Goal: Information Seeking & Learning: Learn about a topic

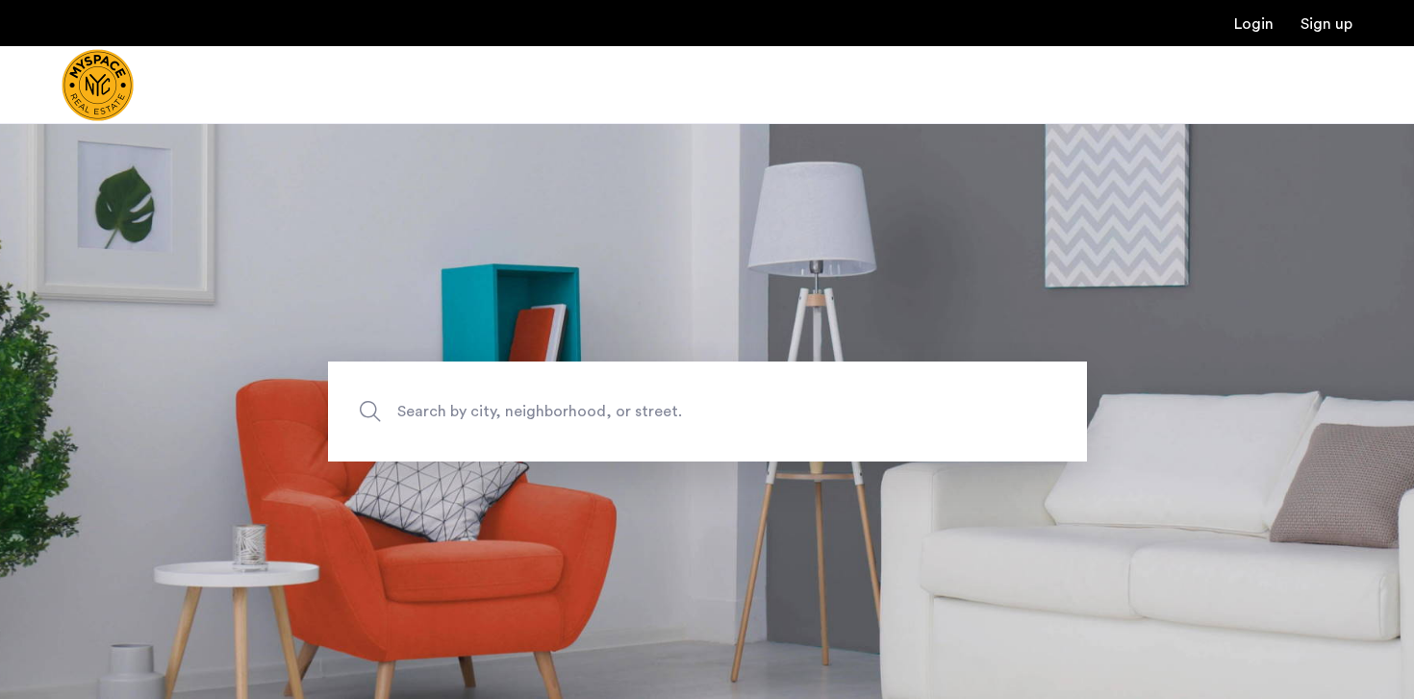
click at [480, 412] on span "Search by city, neighborhood, or street." at bounding box center [662, 411] width 531 height 26
click at [480, 412] on input "Search by city, neighborhood, or street." at bounding box center [707, 412] width 759 height 100
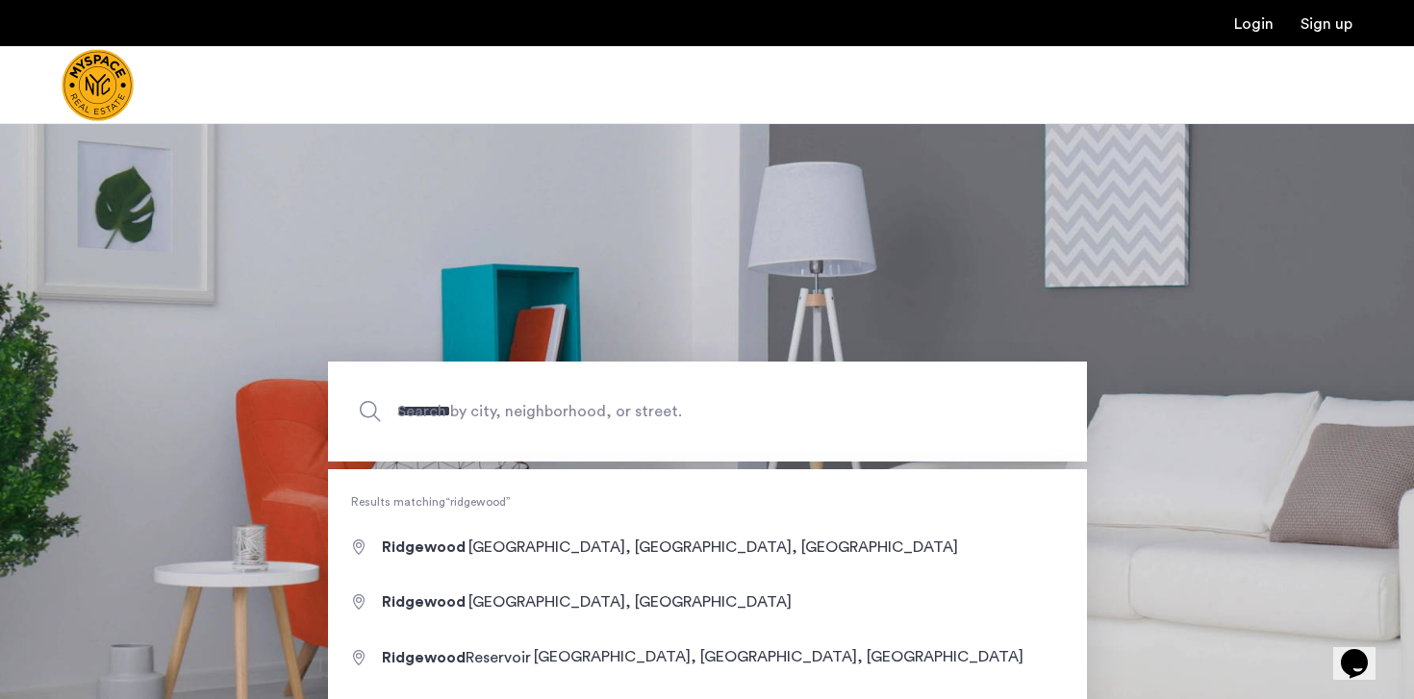
type input "**********"
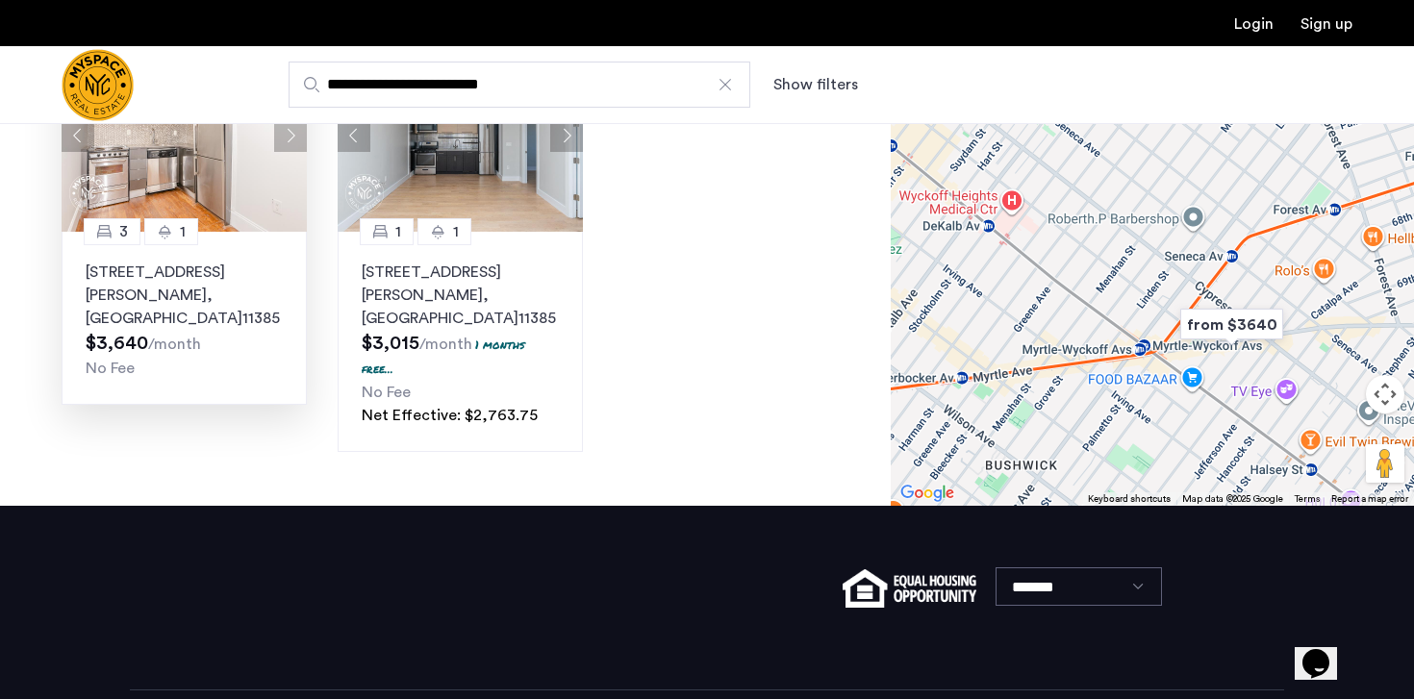
scroll to position [625, 0]
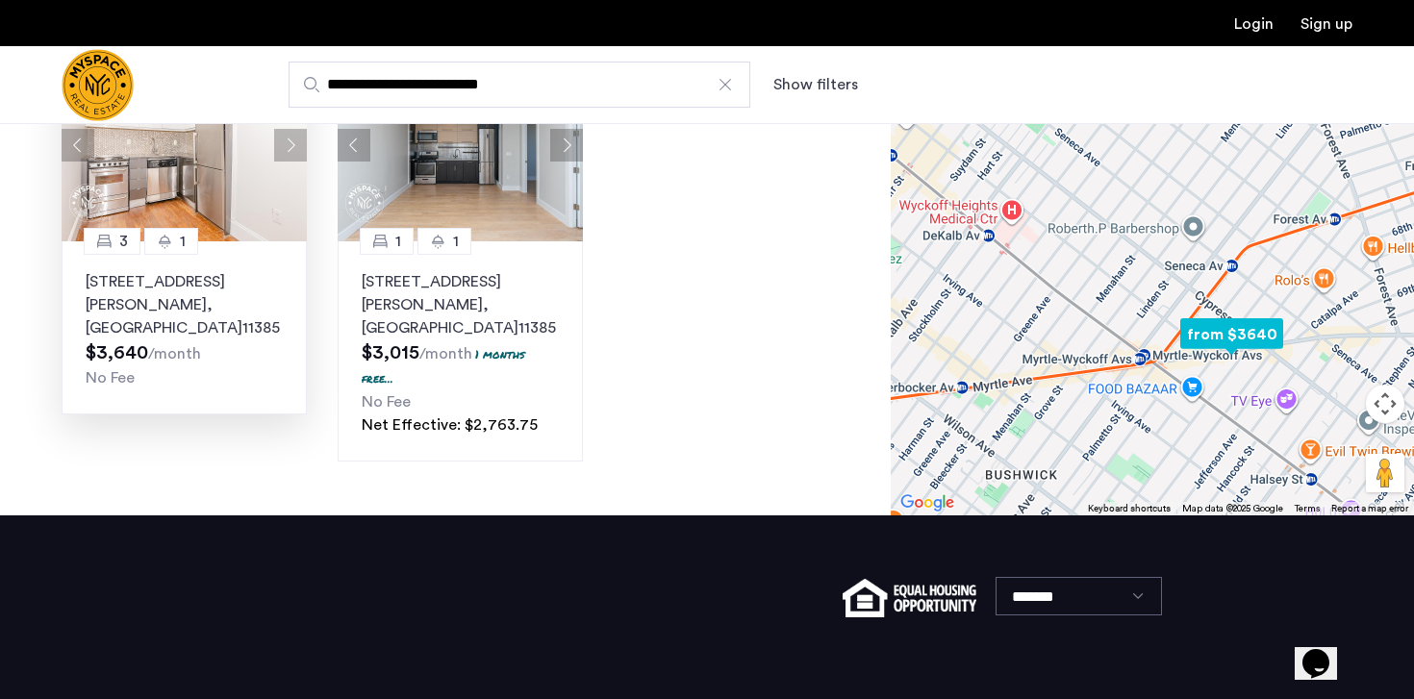
click at [241, 301] on p "[STREET_ADDRESS][PERSON_NAME]" at bounding box center [184, 304] width 197 height 69
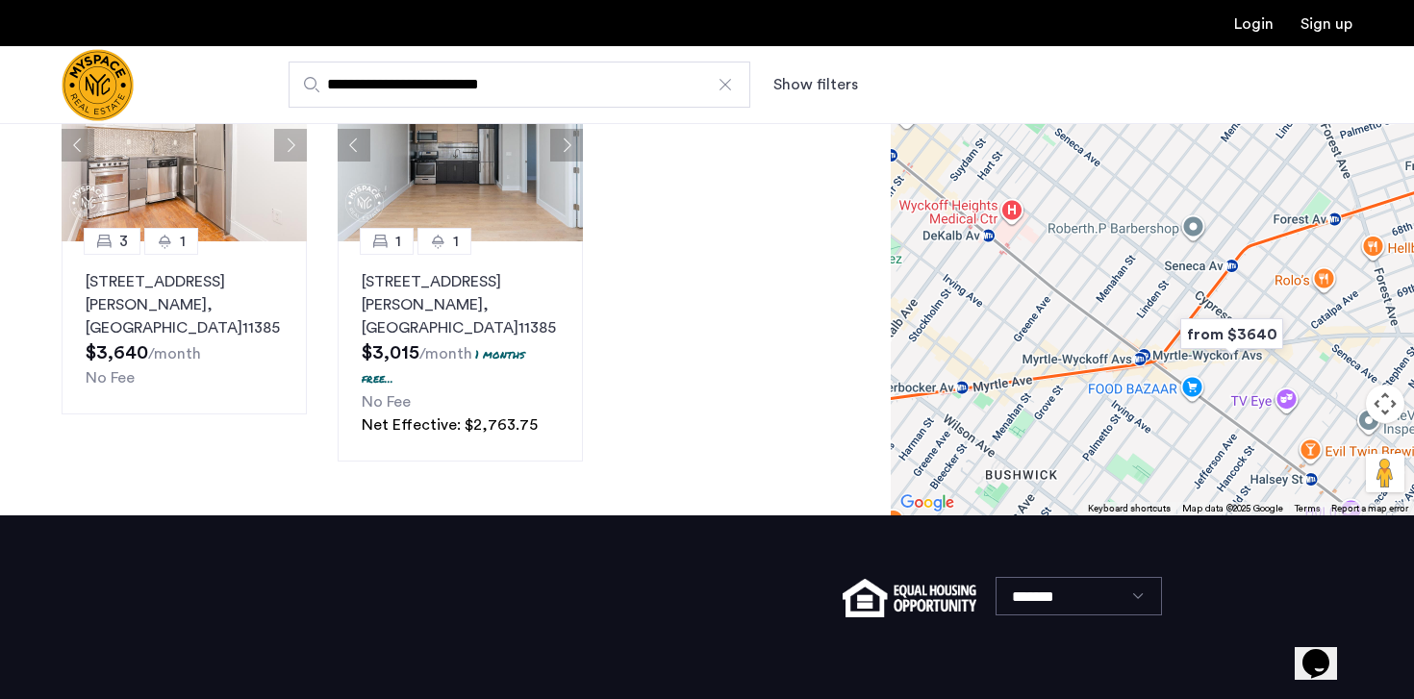
scroll to position [515, 0]
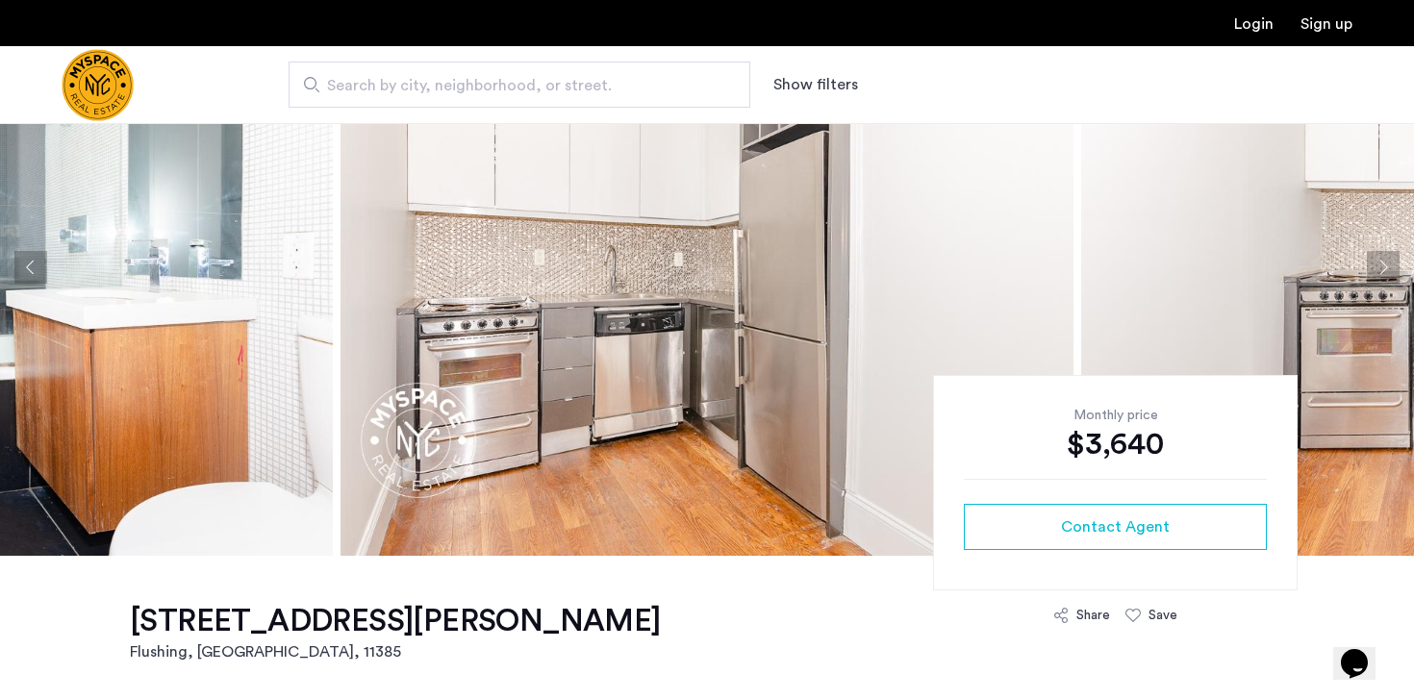
scroll to position [52, 0]
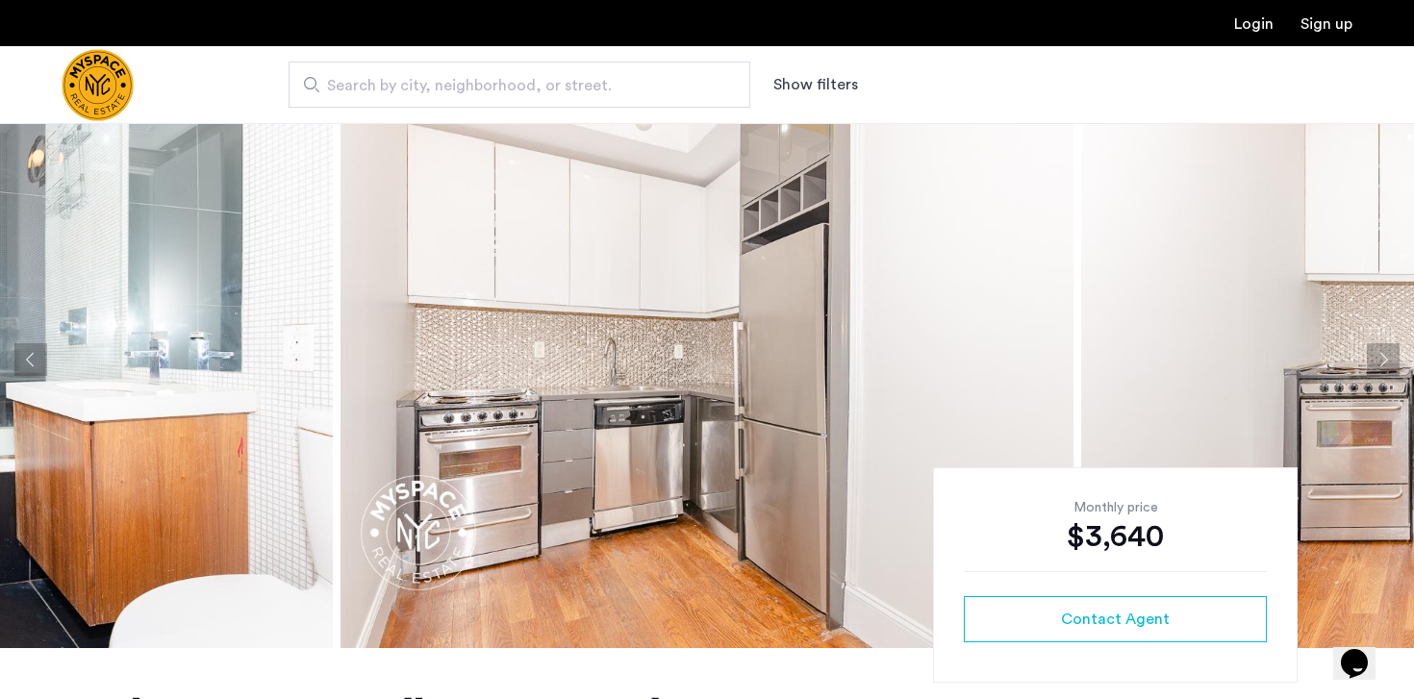
click at [1381, 358] on button "Next apartment" at bounding box center [1383, 359] width 33 height 33
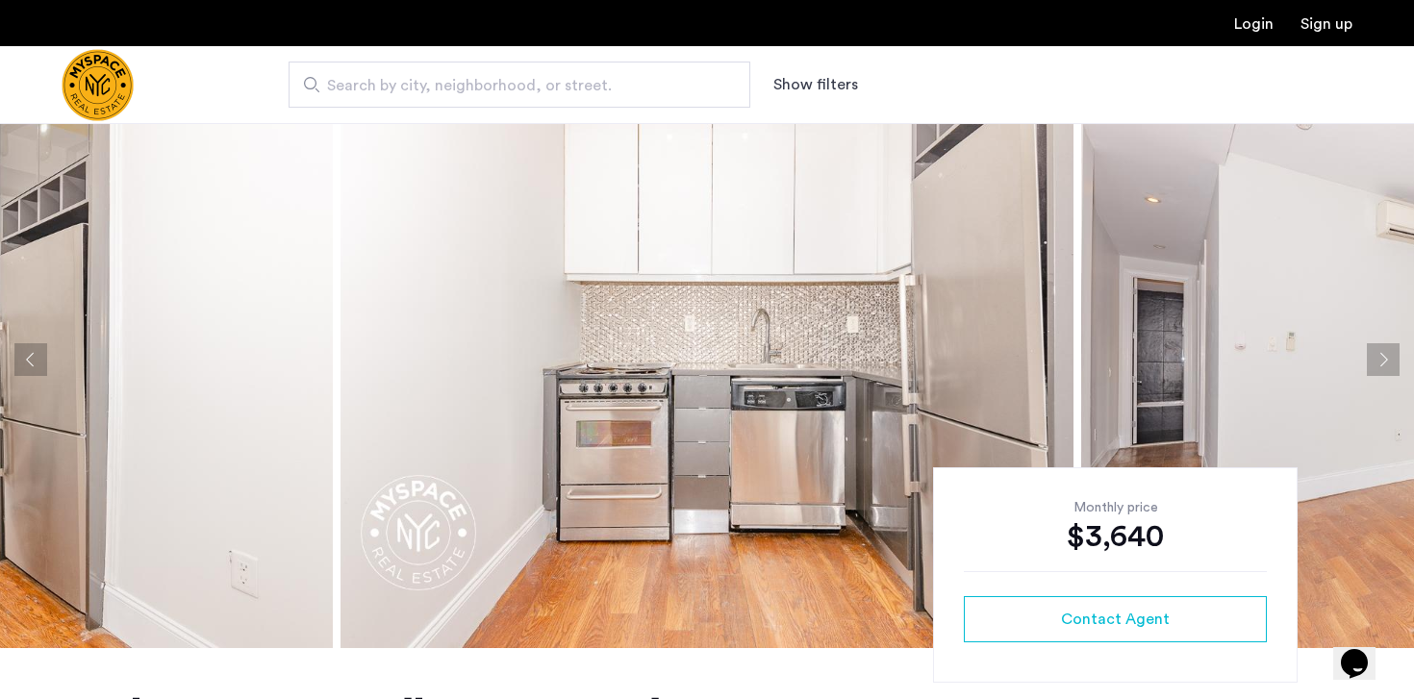
click at [1379, 358] on button "Next apartment" at bounding box center [1383, 359] width 33 height 33
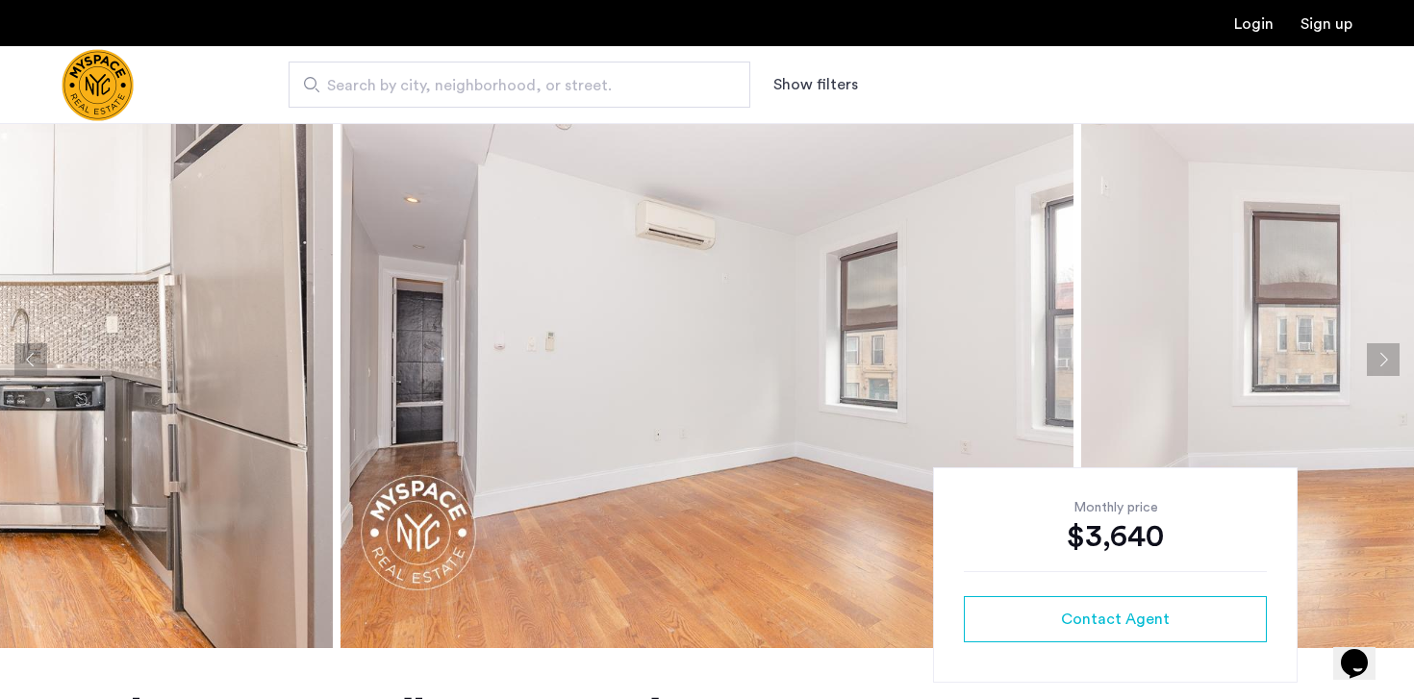
click at [1379, 360] on button "Next apartment" at bounding box center [1383, 359] width 33 height 33
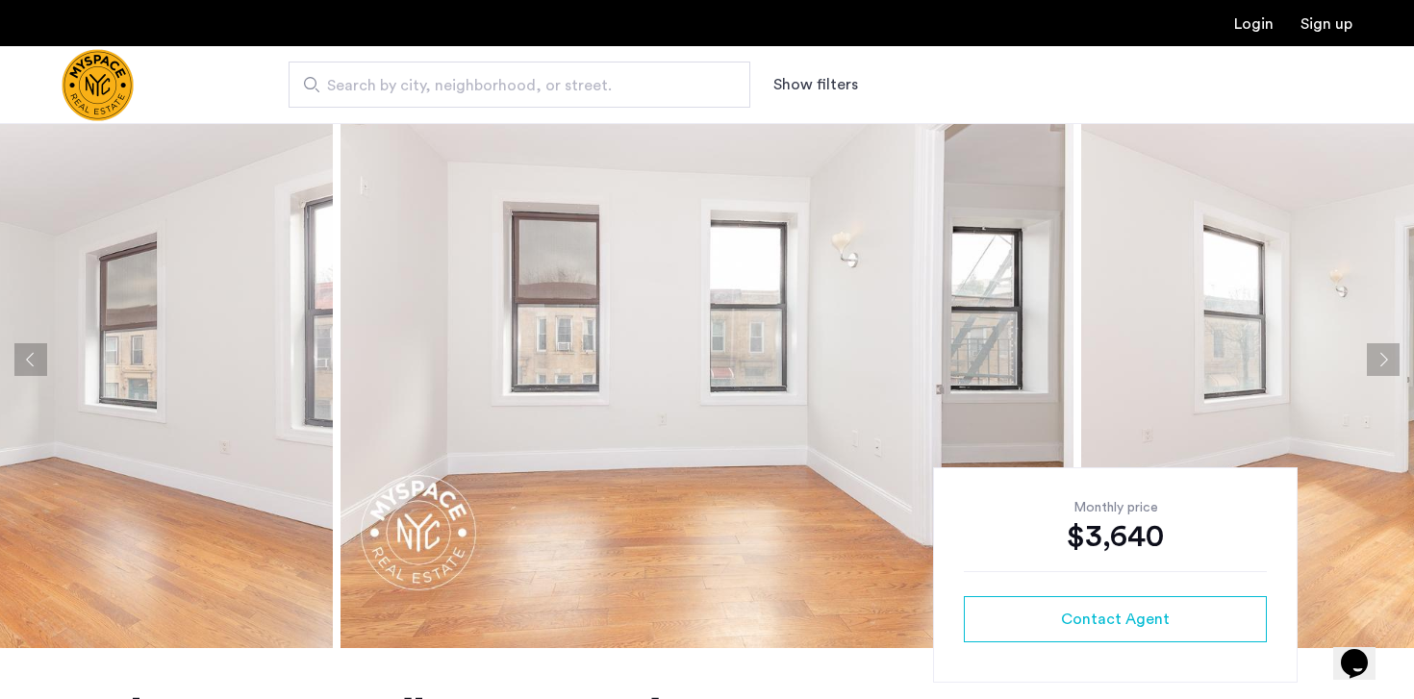
click at [1379, 360] on button "Next apartment" at bounding box center [1383, 359] width 33 height 33
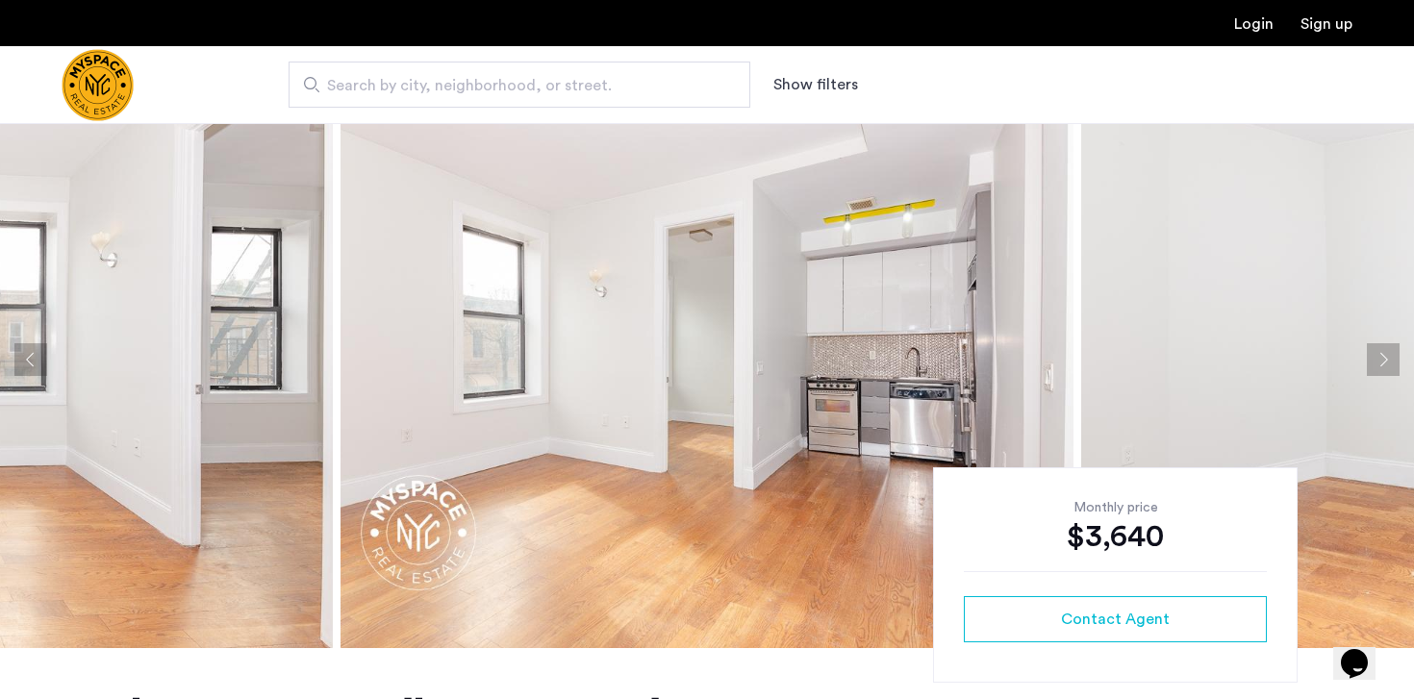
click at [1379, 360] on button "Next apartment" at bounding box center [1383, 359] width 33 height 33
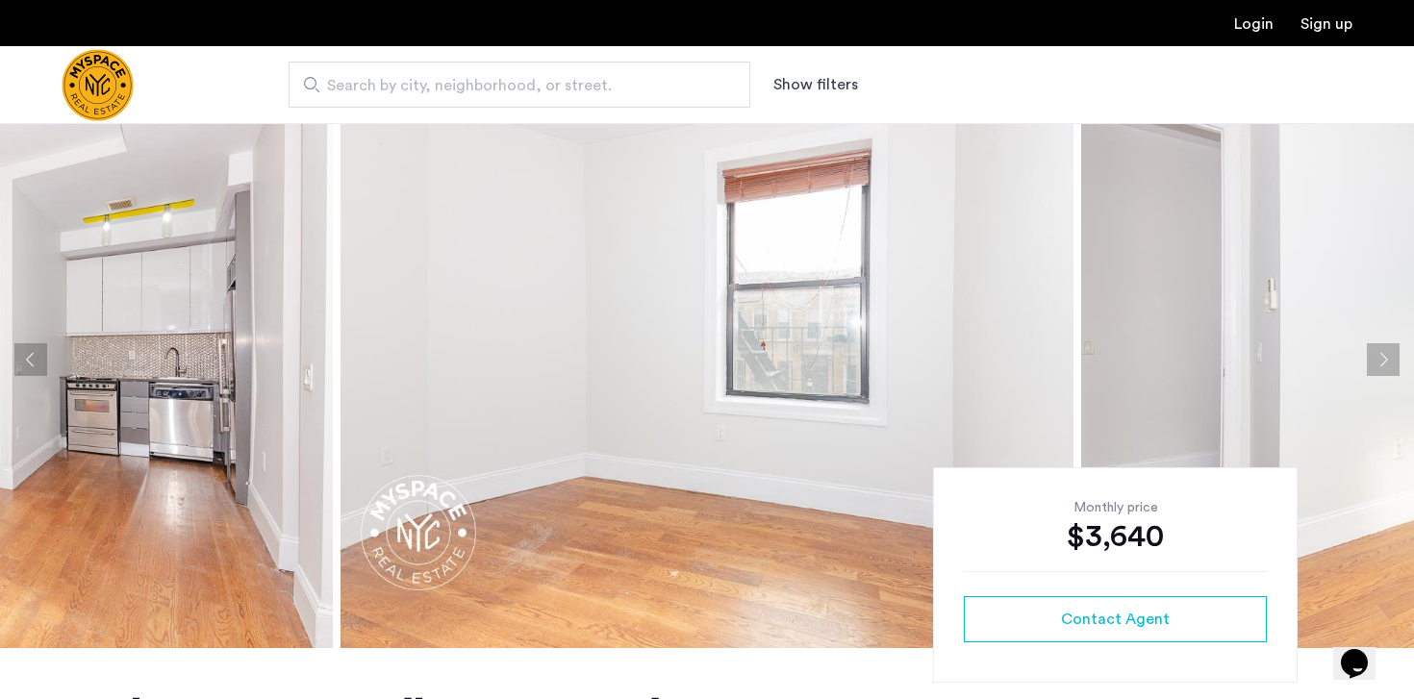
click at [1379, 360] on button "Next apartment" at bounding box center [1383, 359] width 33 height 33
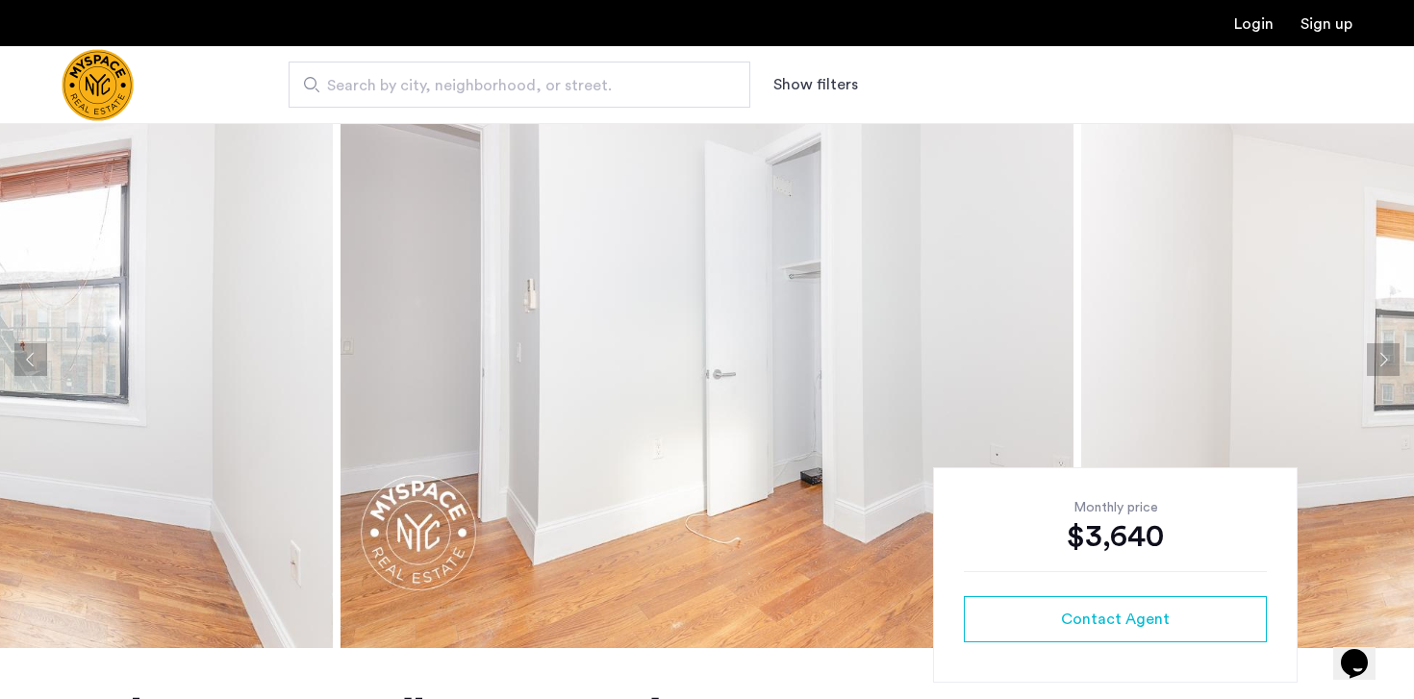
click at [1379, 360] on button "Next apartment" at bounding box center [1383, 359] width 33 height 33
